Goal: Task Accomplishment & Management: Complete application form

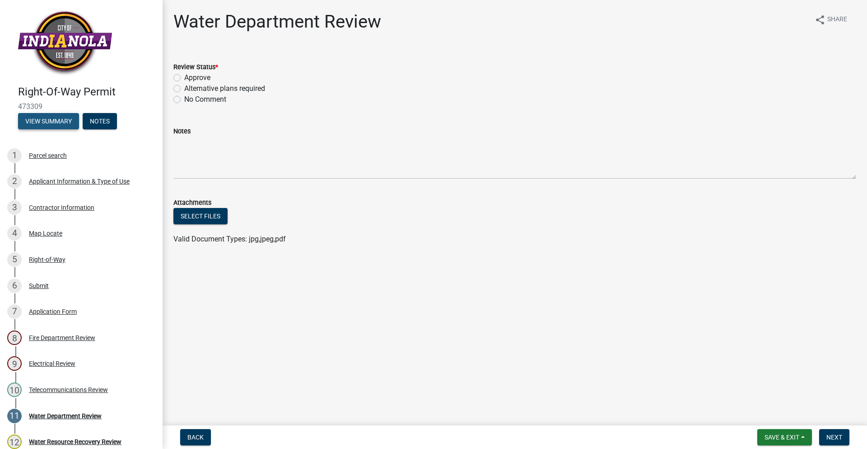
click at [70, 117] on button "View Summary" at bounding box center [48, 121] width 61 height 16
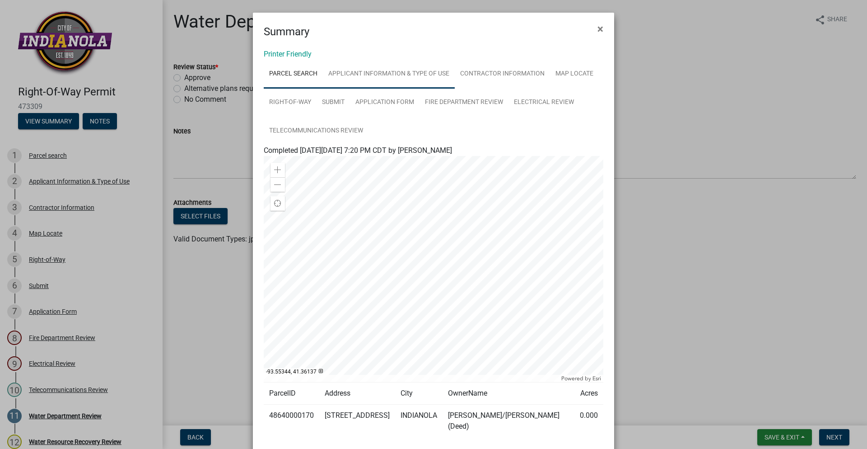
click at [433, 82] on link "Applicant Information & Type of Use" at bounding box center [389, 74] width 132 height 29
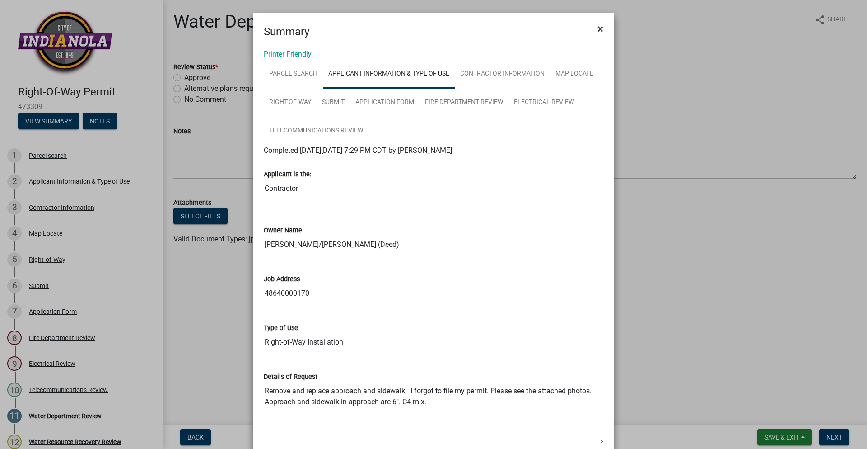
click at [600, 30] on button "×" at bounding box center [600, 28] width 20 height 25
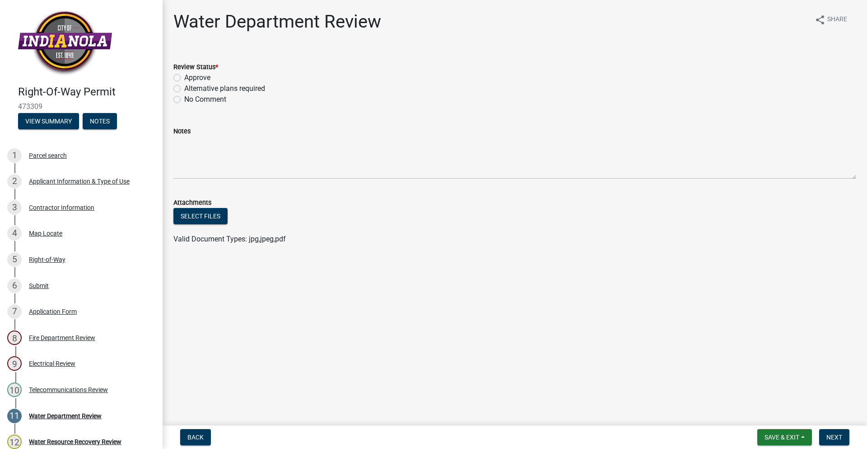
click at [184, 79] on label "Approve" at bounding box center [197, 77] width 26 height 11
click at [184, 78] on input "Approve" at bounding box center [187, 75] width 6 height 6
radio input "true"
click at [837, 436] on span "Next" at bounding box center [835, 436] width 16 height 7
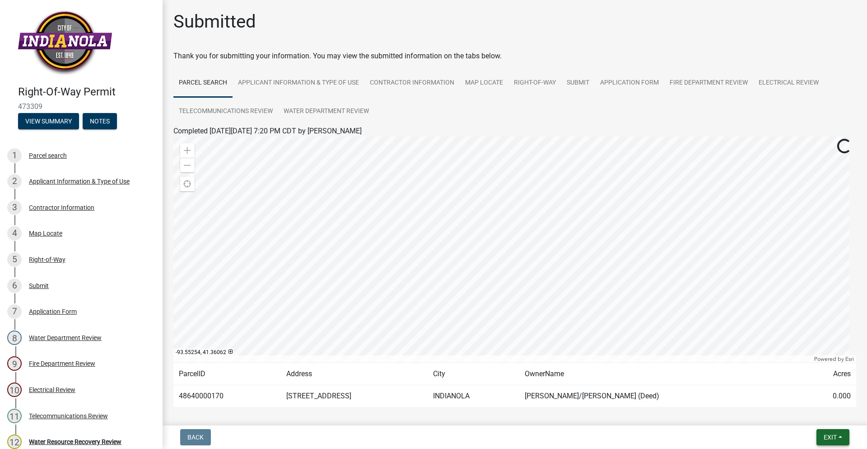
click at [824, 432] on button "Exit" at bounding box center [833, 437] width 33 height 16
click at [806, 415] on button "Save & Exit" at bounding box center [813, 413] width 72 height 22
